Goal: Find specific page/section: Find specific page/section

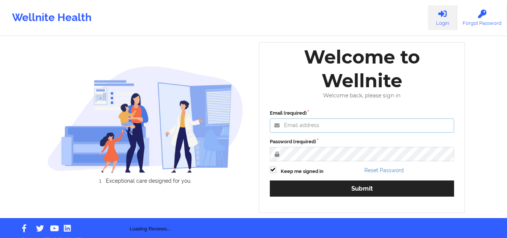
type input "[EMAIL_ADDRESS][DOMAIN_NAME]"
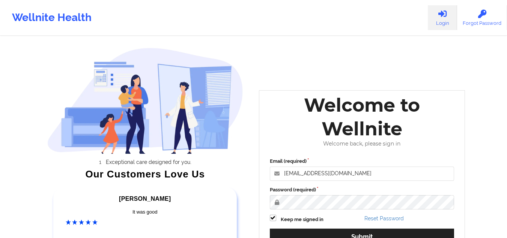
drag, startPoint x: 0, startPoint y: 0, endPoint x: 387, endPoint y: -1, distance: 387.5
click at [387, 0] on html "Wellnite Health Login Forgot Password Exceptional care designed for you. Our Cu…" at bounding box center [253, 119] width 507 height 238
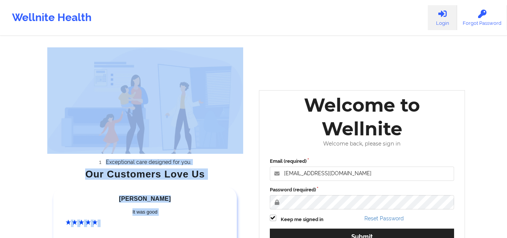
scroll to position [56, 0]
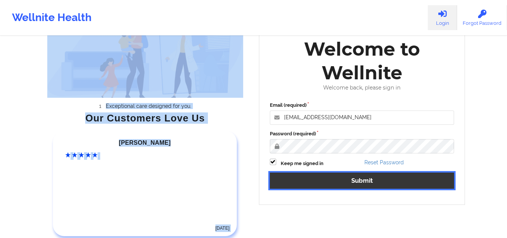
click at [358, 183] on button "Submit" at bounding box center [362, 180] width 185 height 16
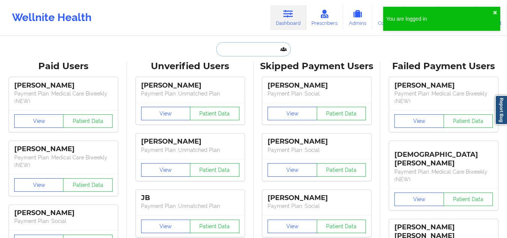
click at [238, 45] on input "text" at bounding box center [253, 49] width 74 height 14
paste input "[PERSON_NAME]"
type input "[PERSON_NAME]"
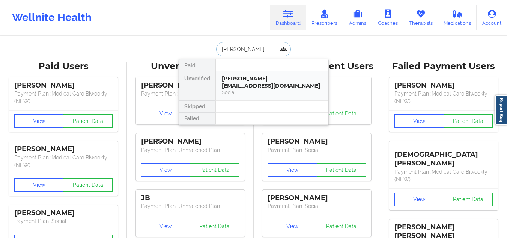
click at [247, 87] on div "[PERSON_NAME] - [EMAIL_ADDRESS][DOMAIN_NAME]" at bounding box center [272, 82] width 101 height 14
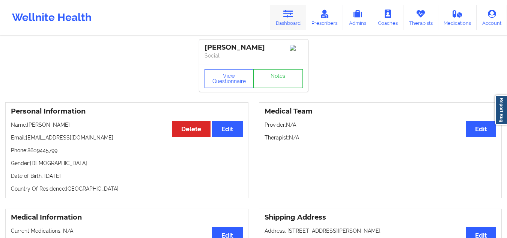
click at [287, 24] on link "Dashboard" at bounding box center [288, 17] width 36 height 25
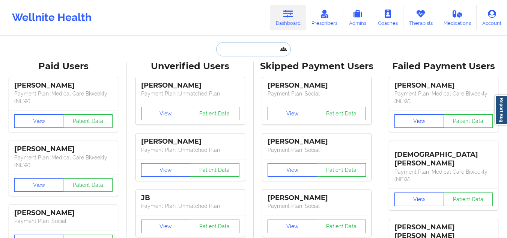
click at [231, 49] on input "text" at bounding box center [253, 49] width 74 height 14
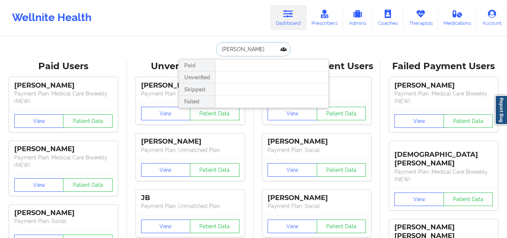
paste input "7274401707"
click at [220, 48] on input "7274401707" at bounding box center [253, 49] width 74 height 14
type input "[PHONE_NUMBER]"
